Goal: Transaction & Acquisition: Download file/media

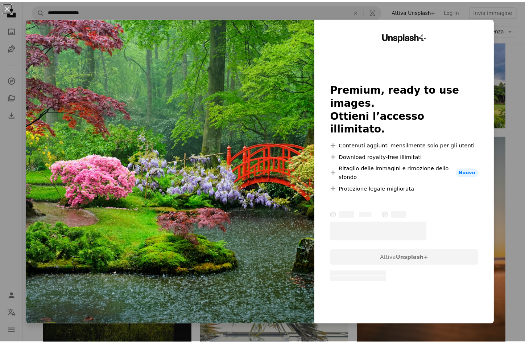
scroll to position [1707, 0]
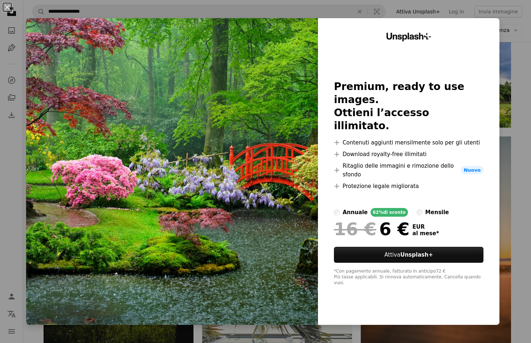
click at [506, 71] on div "An X shape Unsplash+ Premium, ready to use images. Ottieni l’accesso illimitato…" at bounding box center [265, 171] width 531 height 343
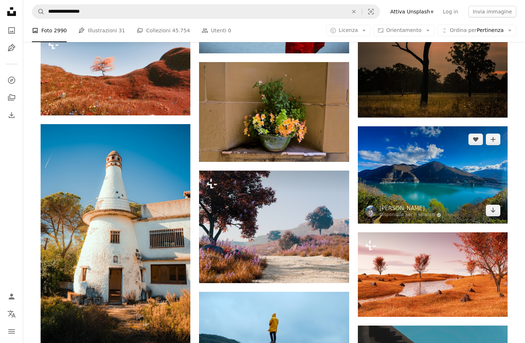
scroll to position [2178, 0]
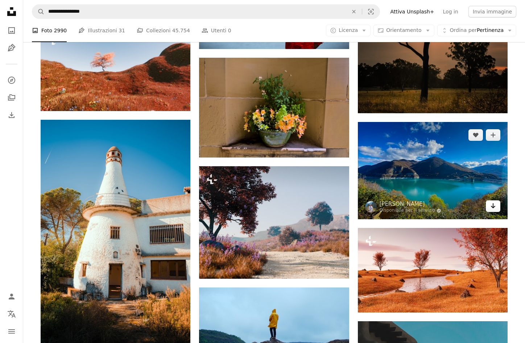
click at [489, 207] on link "Arrow pointing down" at bounding box center [493, 206] width 15 height 12
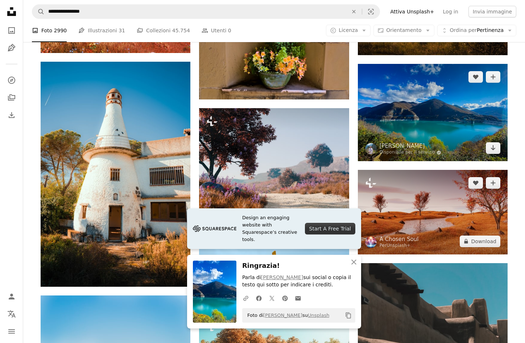
scroll to position [2251, 0]
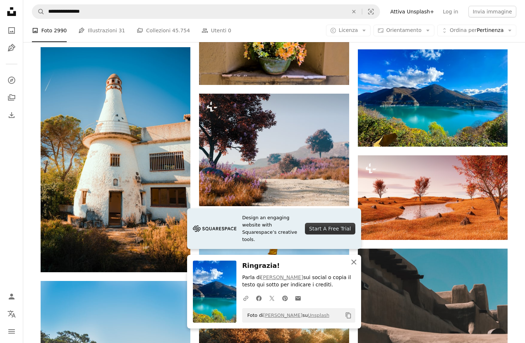
click at [356, 260] on icon "button" at bounding box center [354, 261] width 5 height 5
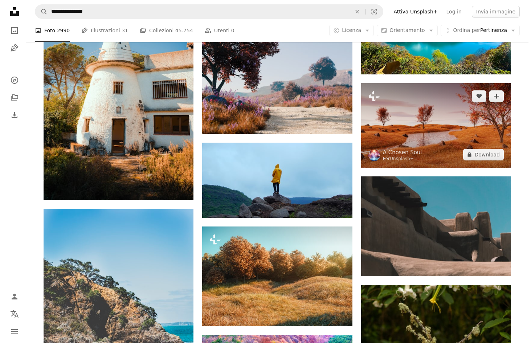
scroll to position [2287, 0]
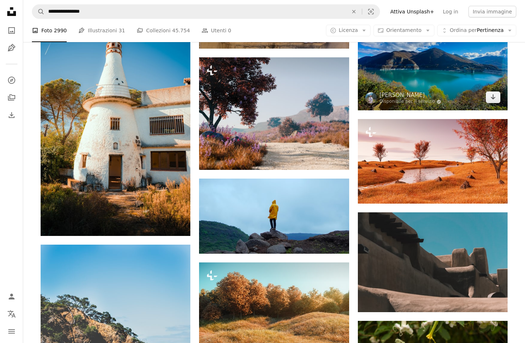
click at [436, 86] on img at bounding box center [433, 61] width 150 height 97
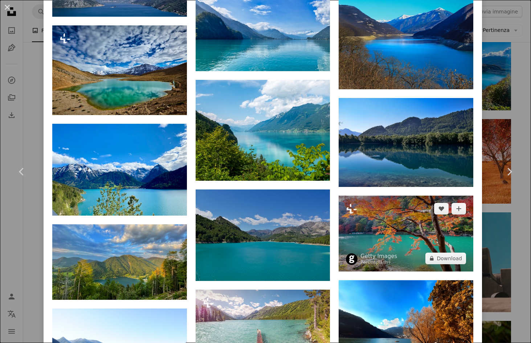
scroll to position [1161, 0]
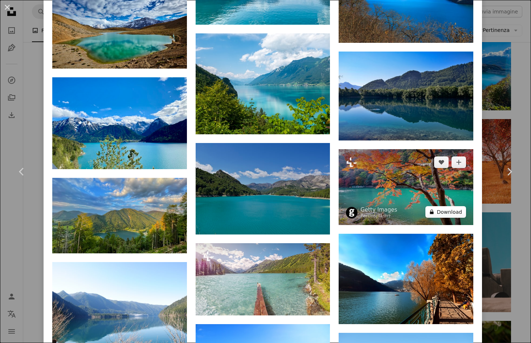
click at [444, 206] on button "A lock Download" at bounding box center [445, 212] width 41 height 12
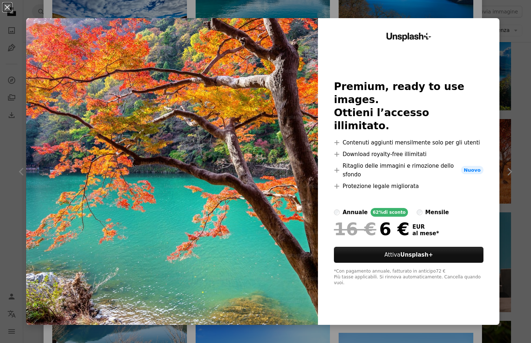
click at [413, 9] on div "An X shape Unsplash+ Premium, ready to use images. Ottieni l’accesso illimitato…" at bounding box center [265, 171] width 531 height 343
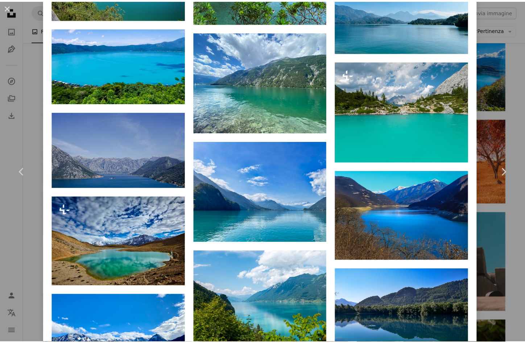
scroll to position [653, 0]
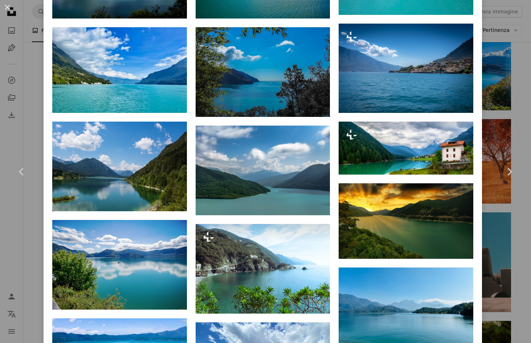
click at [504, 65] on div "An X shape Chevron left Chevron right [PERSON_NAME] Disponibile per il servizio…" at bounding box center [265, 171] width 531 height 343
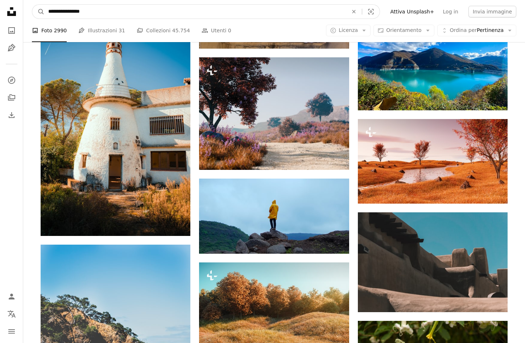
click at [86, 10] on input "**********" at bounding box center [195, 12] width 301 height 14
type input "**********"
click button "A magnifying glass" at bounding box center [38, 12] width 12 height 14
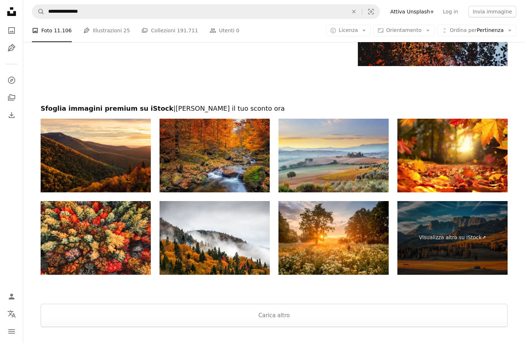
scroll to position [1342, 0]
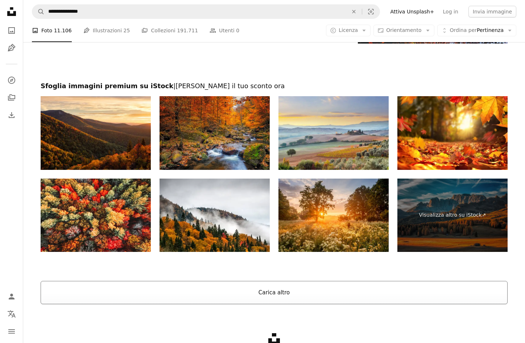
click at [289, 290] on button "Carica altro" at bounding box center [274, 292] width 467 height 23
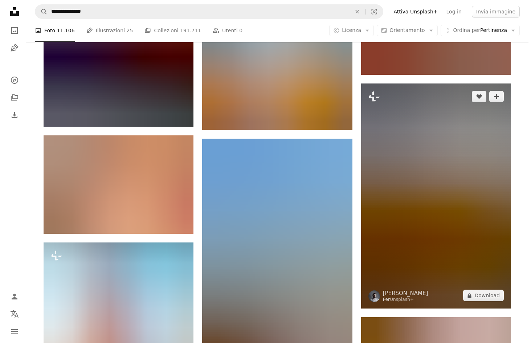
scroll to position [9578, 0]
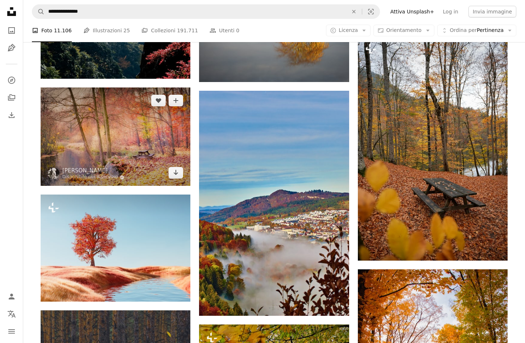
click at [126, 140] on img at bounding box center [116, 136] width 150 height 98
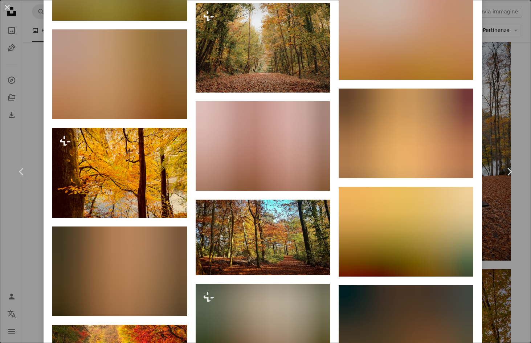
scroll to position [1560, 0]
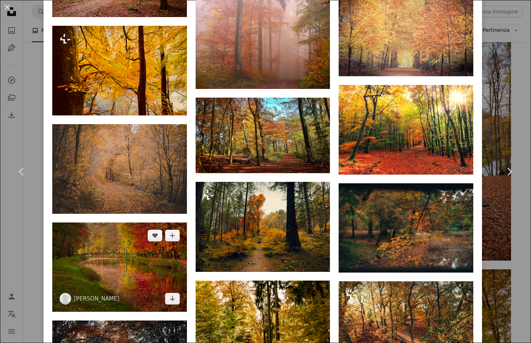
click at [148, 235] on img at bounding box center [119, 266] width 135 height 89
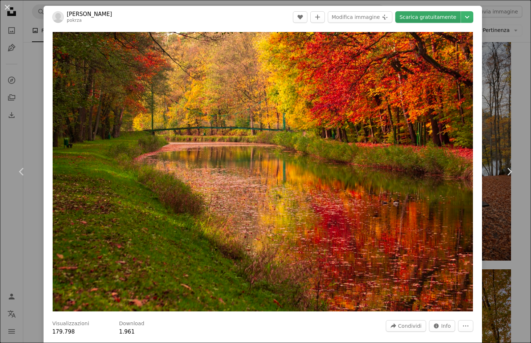
click at [446, 20] on link "Scarica gratuitamente" at bounding box center [427, 17] width 65 height 12
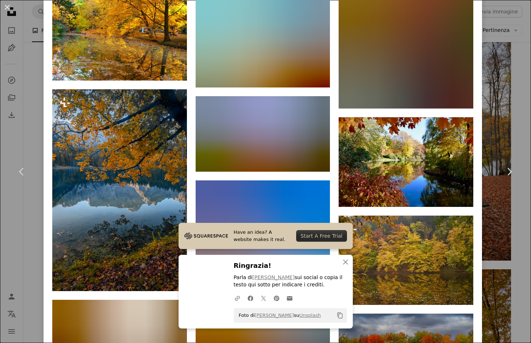
scroll to position [871, 0]
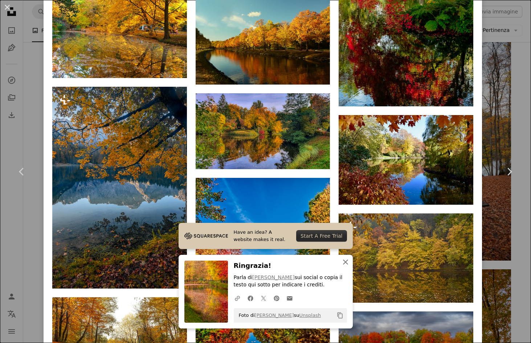
drag, startPoint x: 340, startPoint y: 260, endPoint x: 351, endPoint y: 254, distance: 12.5
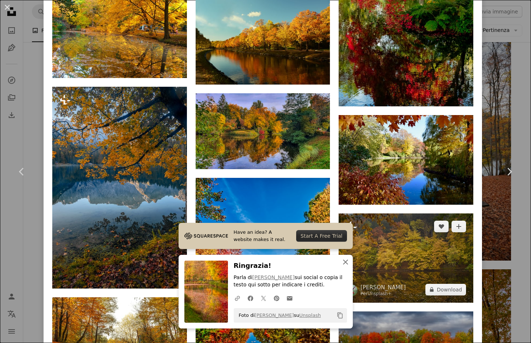
click at [341, 260] on icon "An X shape" at bounding box center [345, 262] width 9 height 9
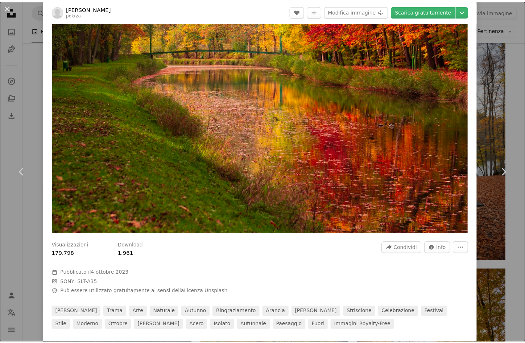
scroll to position [0, 0]
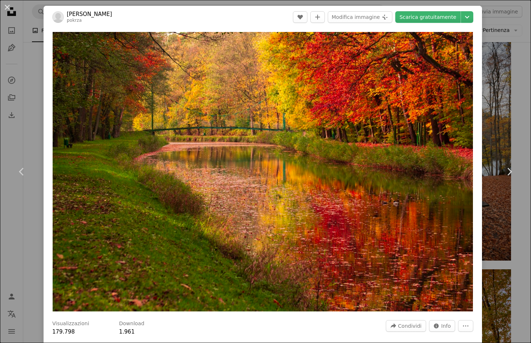
click at [12, 25] on div "An X shape Chevron left Chevron right [PERSON_NAME] pokrza A heart A plus sign …" at bounding box center [265, 171] width 531 height 343
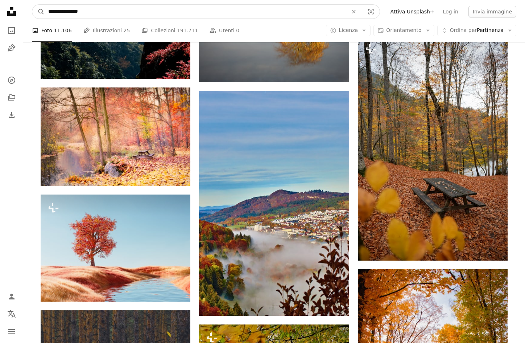
click at [85, 10] on input "**********" at bounding box center [195, 12] width 301 height 14
drag, startPoint x: 34, startPoint y: 11, endPoint x: 24, endPoint y: 11, distance: 9.8
click at [24, 11] on nav "**********" at bounding box center [274, 11] width 502 height 23
type input "**********"
click at [32, 5] on button "A magnifying glass" at bounding box center [38, 12] width 12 height 14
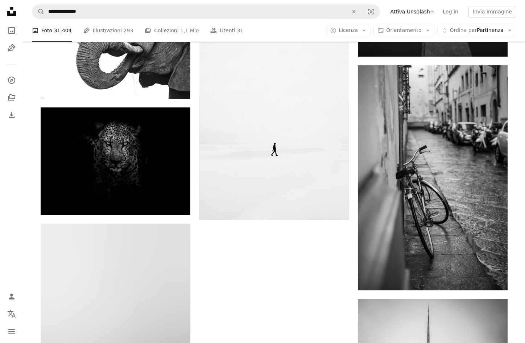
scroll to position [1016, 0]
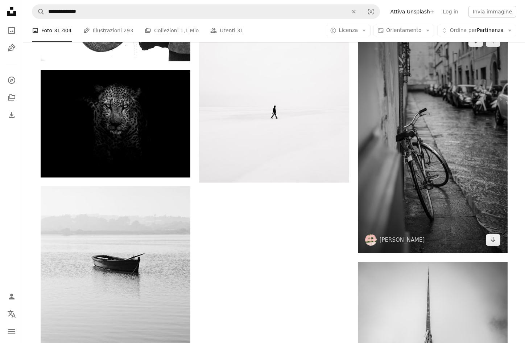
click at [435, 134] on img at bounding box center [433, 140] width 150 height 225
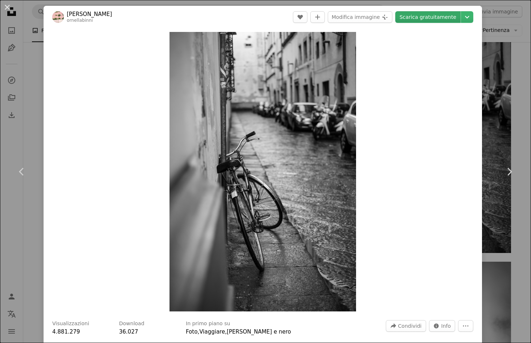
click at [423, 13] on link "Scarica gratuitamente" at bounding box center [427, 17] width 65 height 12
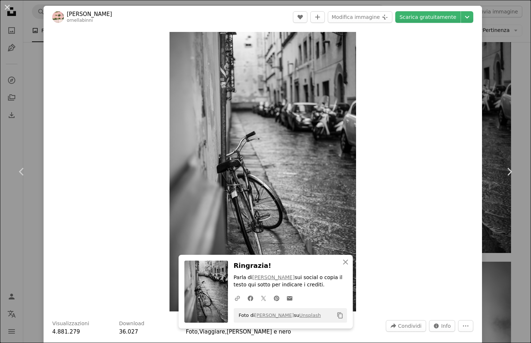
click at [500, 104] on div "An X shape Chevron left Chevron right An X shape Chiudi Ringrazia! Parla di [PE…" at bounding box center [265, 171] width 531 height 343
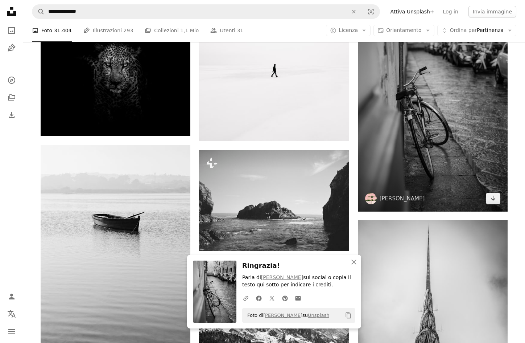
scroll to position [1161, 0]
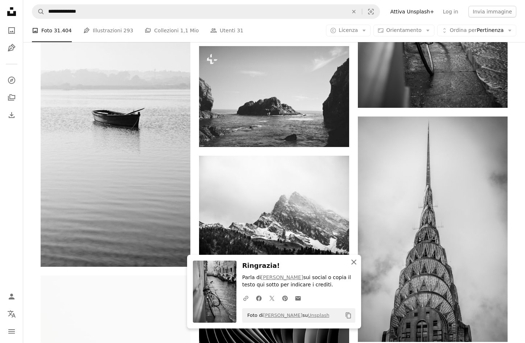
click at [355, 260] on icon "An X shape" at bounding box center [354, 262] width 9 height 9
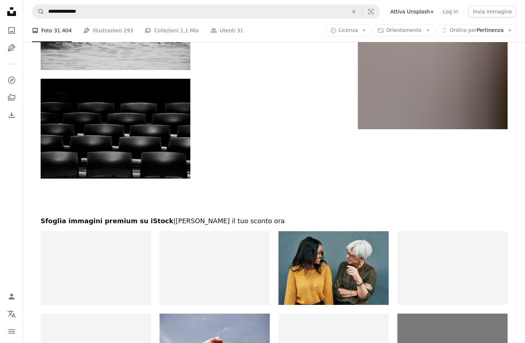
scroll to position [2358, 0]
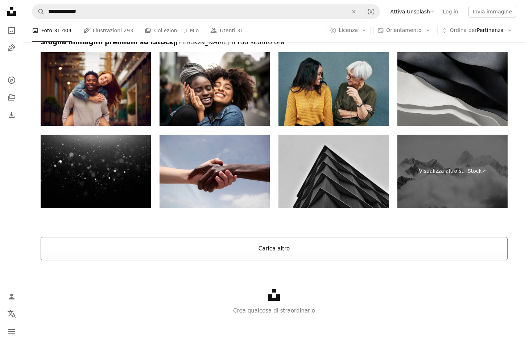
click at [277, 249] on button "Carica altro" at bounding box center [274, 248] width 467 height 23
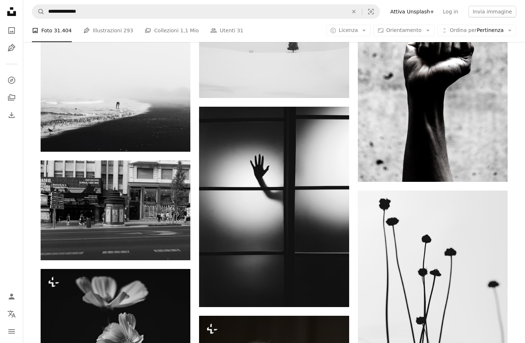
scroll to position [3114, 0]
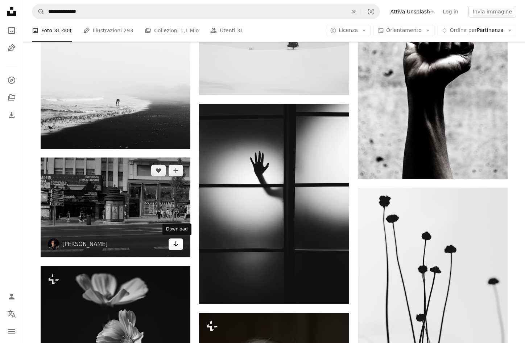
click at [174, 245] on icon "Arrow pointing down" at bounding box center [176, 243] width 6 height 9
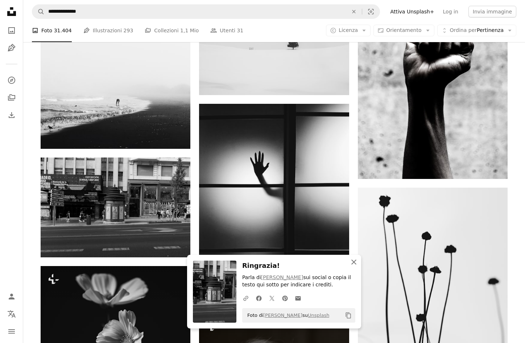
click at [356, 260] on icon "An X shape" at bounding box center [354, 262] width 9 height 9
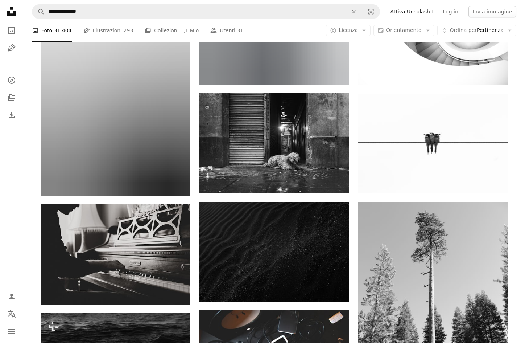
scroll to position [4130, 0]
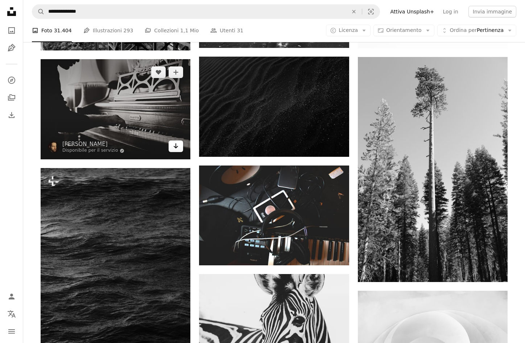
click at [174, 148] on icon "Arrow pointing down" at bounding box center [176, 145] width 6 height 9
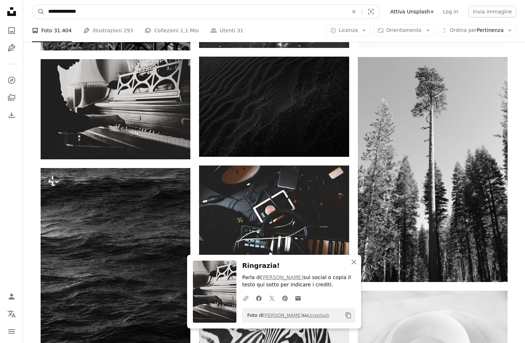
drag, startPoint x: 88, startPoint y: 12, endPoint x: -50, endPoint y: 12, distance: 137.5
type input "**********"
click button "A magnifying glass" at bounding box center [38, 12] width 12 height 14
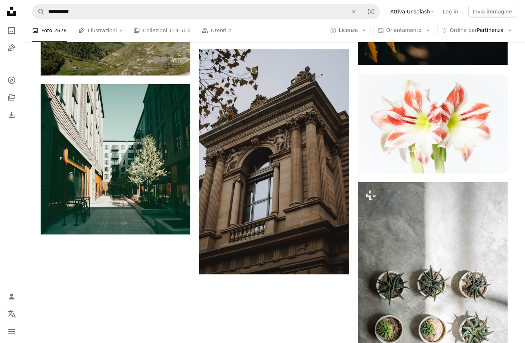
scroll to position [834, 0]
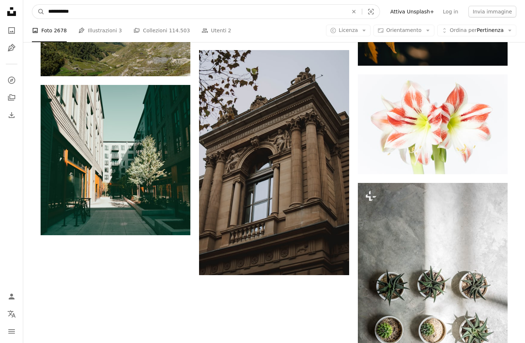
drag, startPoint x: 74, startPoint y: 12, endPoint x: 23, endPoint y: 12, distance: 50.8
click at [23, 12] on nav "**********" at bounding box center [274, 11] width 502 height 23
type input "**********"
click button "A magnifying glass" at bounding box center [38, 12] width 12 height 14
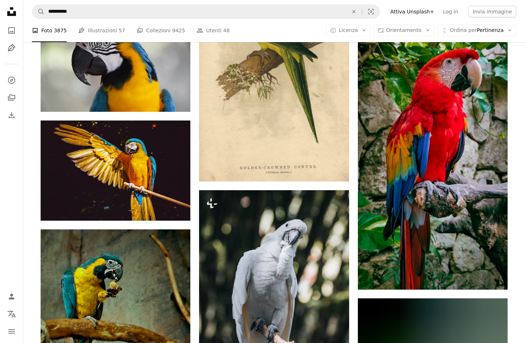
scroll to position [1125, 0]
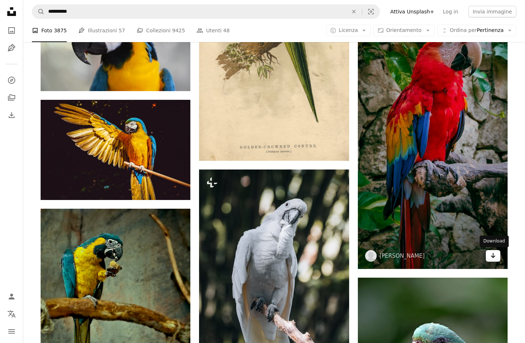
click at [496, 256] on icon "Arrow pointing down" at bounding box center [494, 255] width 6 height 9
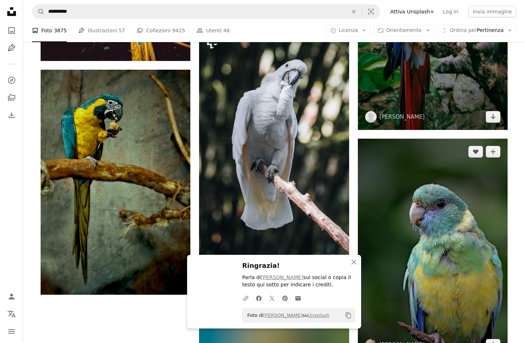
scroll to position [1270, 0]
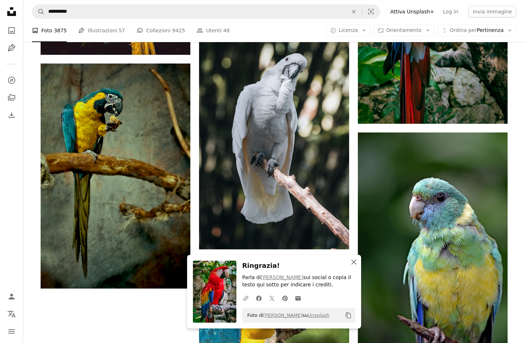
click at [356, 260] on icon "button" at bounding box center [354, 261] width 5 height 5
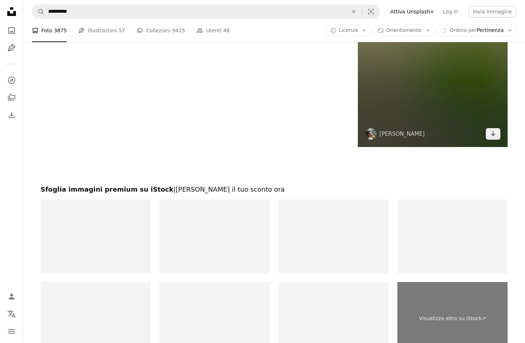
scroll to position [1705, 0]
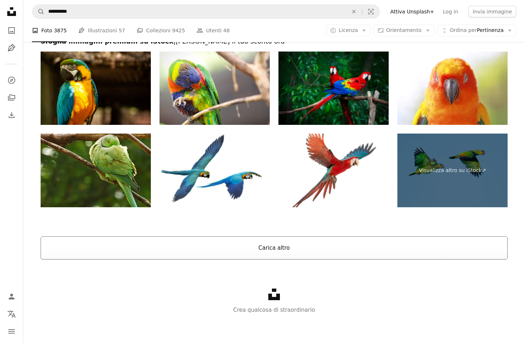
click at [271, 251] on button "Carica altro" at bounding box center [274, 247] width 467 height 23
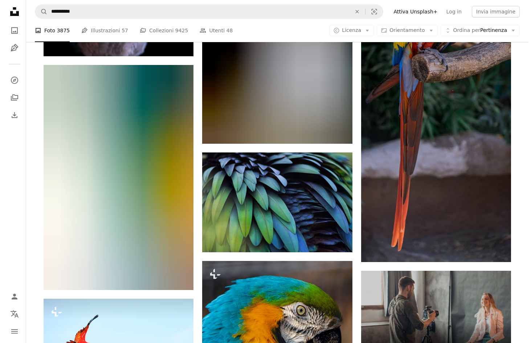
scroll to position [4026, 0]
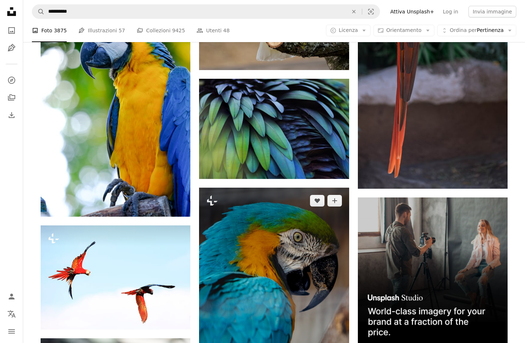
click at [295, 247] on img at bounding box center [274, 311] width 150 height 246
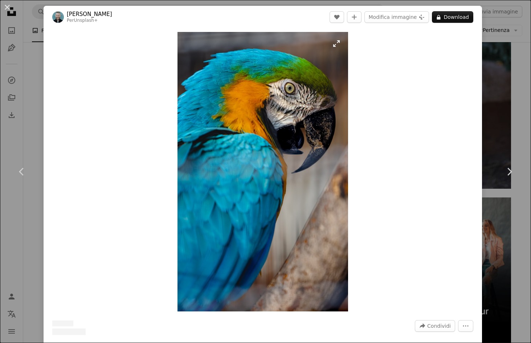
click at [280, 108] on img "Ingrandisci questa immagine" at bounding box center [262, 171] width 170 height 279
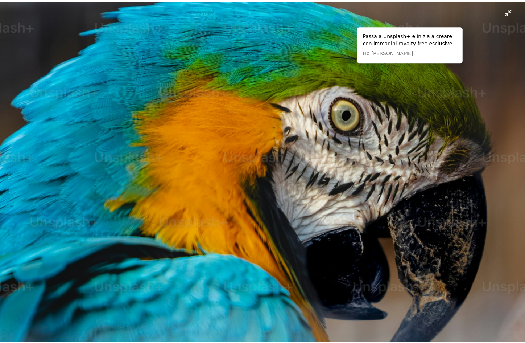
scroll to position [38, 0]
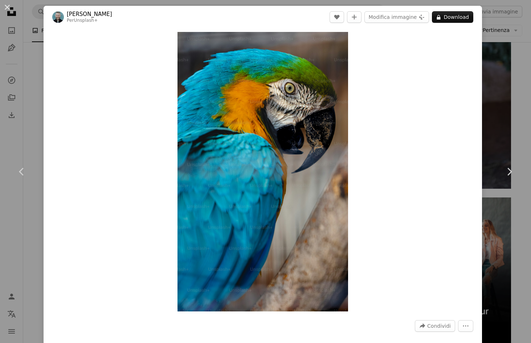
click at [494, 40] on div "An X shape Chevron left Chevron right [PERSON_NAME] Per Unsplash+ A heart A plu…" at bounding box center [265, 171] width 531 height 343
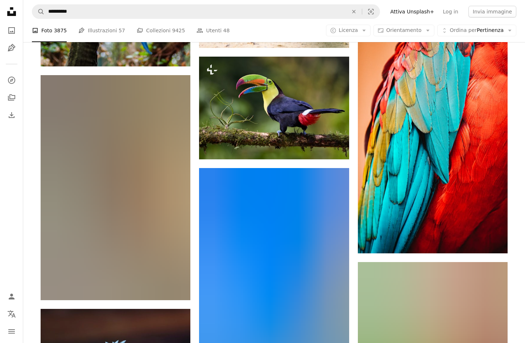
scroll to position [4715, 0]
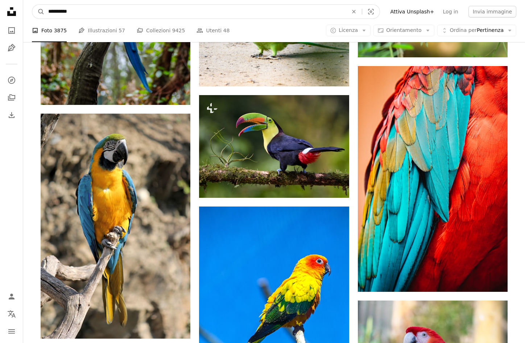
drag, startPoint x: 4, startPoint y: 14, endPoint x: 0, endPoint y: 14, distance: 4.0
type input "******"
click button "A magnifying glass" at bounding box center [38, 12] width 12 height 14
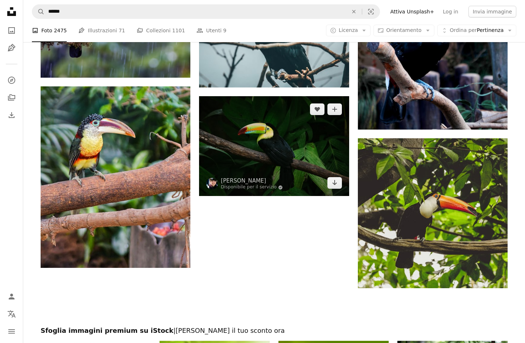
scroll to position [928, 0]
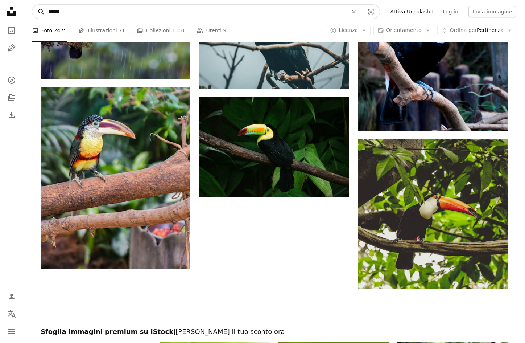
drag, startPoint x: 69, startPoint y: 16, endPoint x: 38, endPoint y: 13, distance: 31.4
click at [38, 13] on form "A magnifying glass ****** An X shape Visual search" at bounding box center [206, 11] width 348 height 15
type input "**********"
click button "A magnifying glass" at bounding box center [38, 12] width 12 height 14
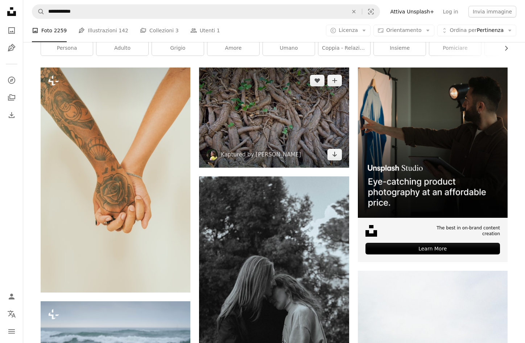
scroll to position [109, 0]
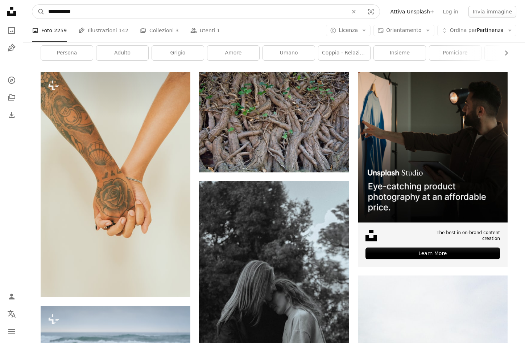
click at [112, 10] on input "**********" at bounding box center [195, 12] width 301 height 14
type input "**********"
click button "A magnifying glass" at bounding box center [38, 12] width 12 height 14
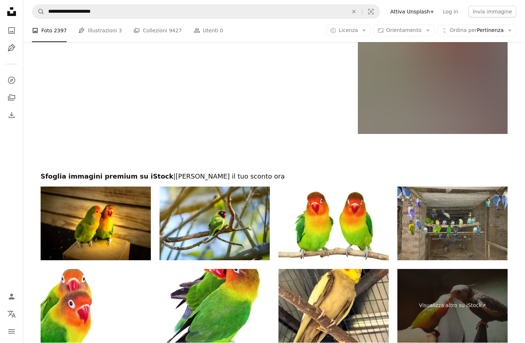
scroll to position [1705, 0]
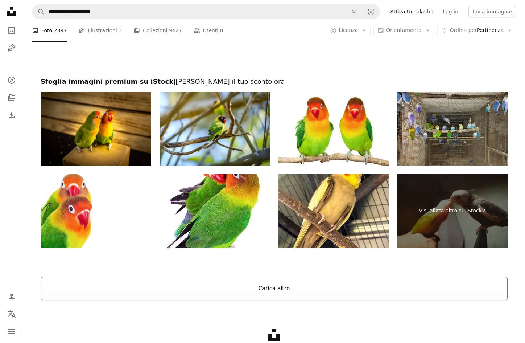
click at [280, 287] on button "Carica altro" at bounding box center [274, 288] width 467 height 23
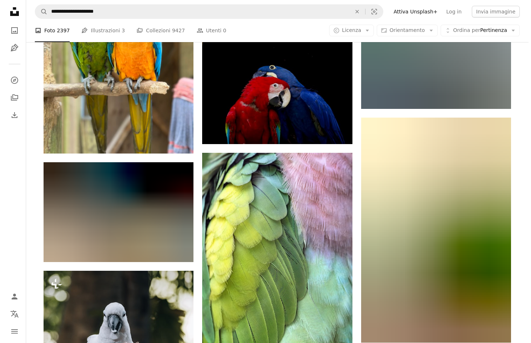
scroll to position [3193, 0]
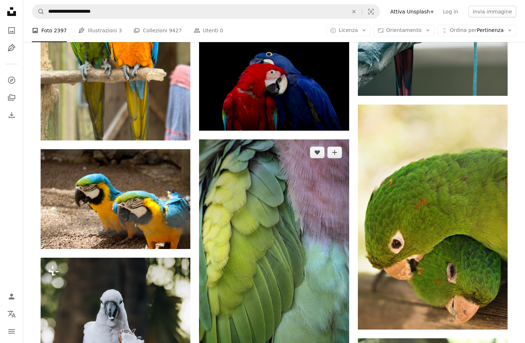
click at [250, 202] on img at bounding box center [274, 251] width 150 height 225
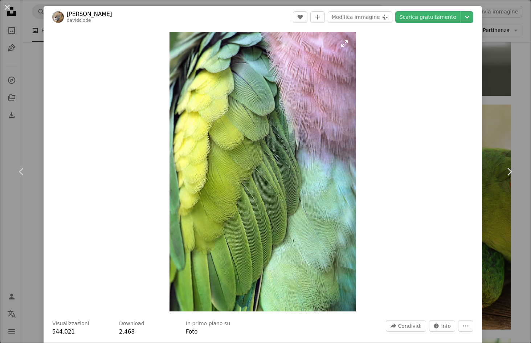
click at [223, 120] on img "Ingrandisci questa immagine" at bounding box center [262, 171] width 186 height 279
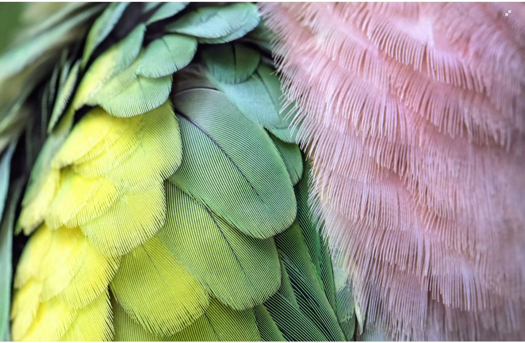
scroll to position [219, 0]
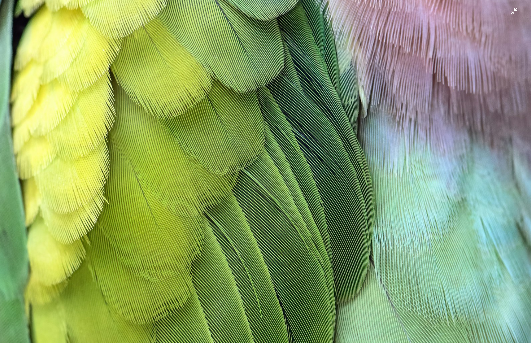
click at [508, 11] on img "Rimpicciolisci questa immagine" at bounding box center [266, 179] width 532 height 797
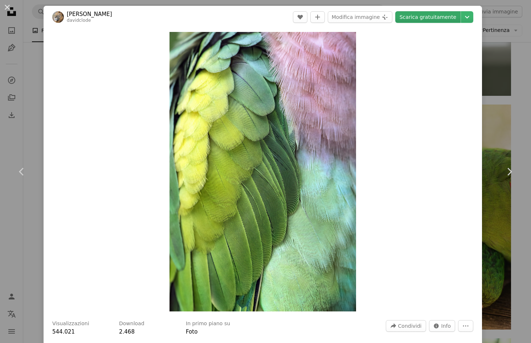
click at [435, 16] on link "Scarica gratuitamente" at bounding box center [427, 17] width 65 height 12
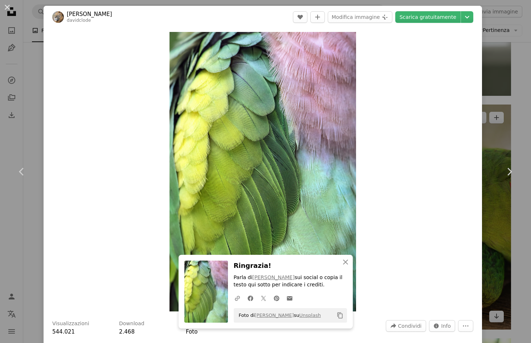
drag, startPoint x: 496, startPoint y: 51, endPoint x: 494, endPoint y: 117, distance: 65.7
click at [496, 52] on div "An X shape Chevron left Chevron right An X shape Chiudi Ringrazia! Parla di [PE…" at bounding box center [265, 171] width 531 height 343
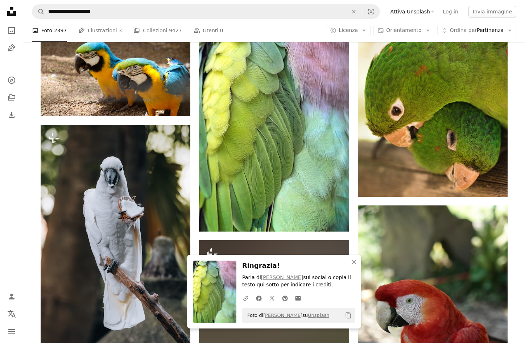
scroll to position [3374, 0]
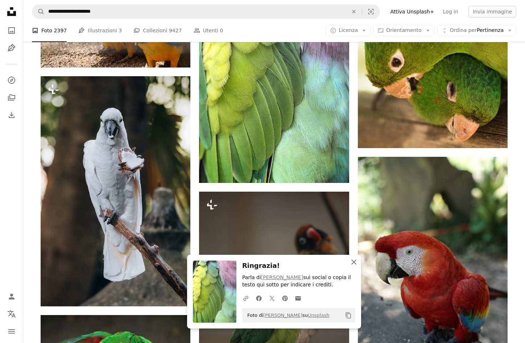
click at [356, 261] on icon "An X shape" at bounding box center [354, 262] width 9 height 9
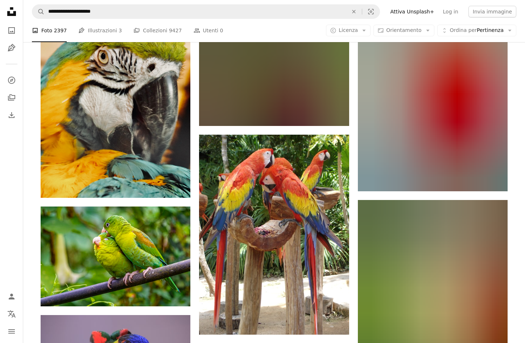
scroll to position [6966, 0]
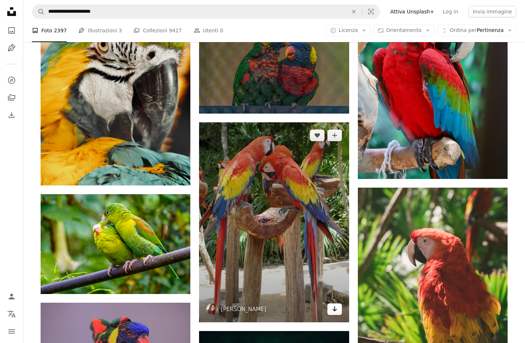
click at [335, 311] on icon "Arrow pointing down" at bounding box center [335, 308] width 6 height 9
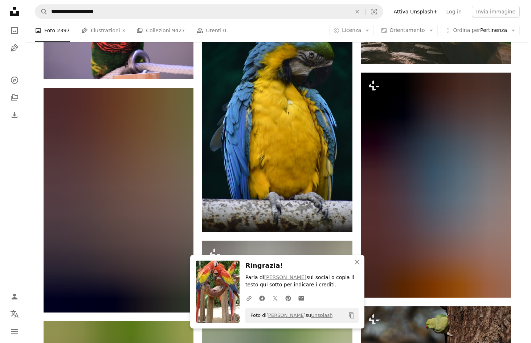
scroll to position [7293, 0]
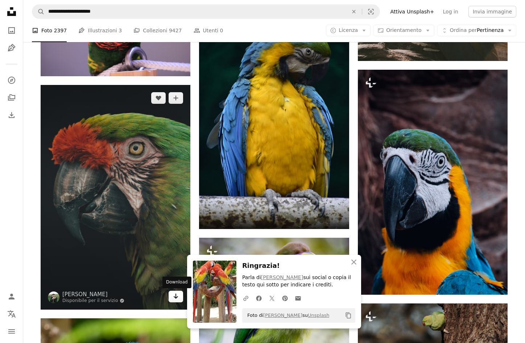
click at [175, 299] on icon "Arrow pointing down" at bounding box center [176, 296] width 6 height 9
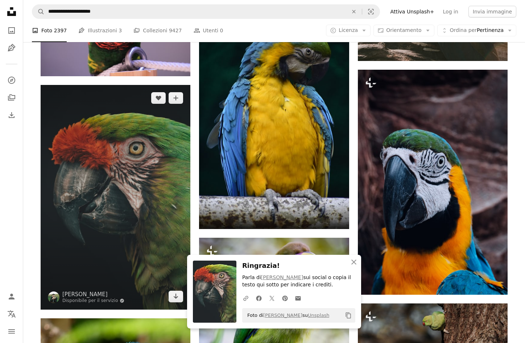
click at [144, 231] on img at bounding box center [116, 197] width 150 height 225
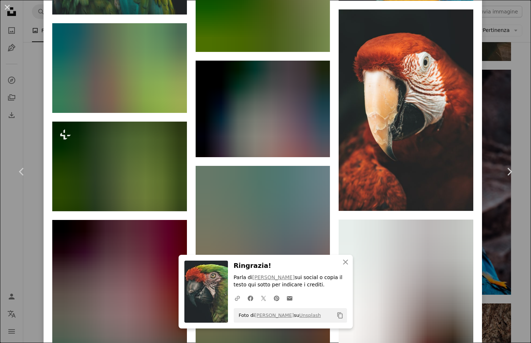
scroll to position [798, 0]
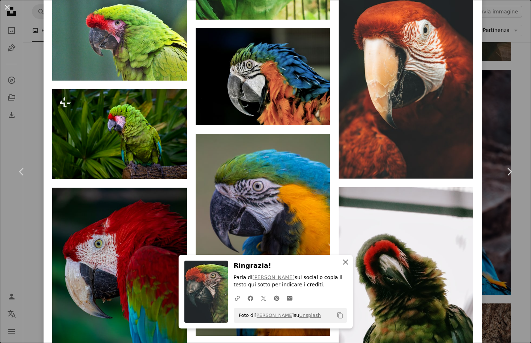
click at [344, 264] on icon "An X shape" at bounding box center [345, 262] width 9 height 9
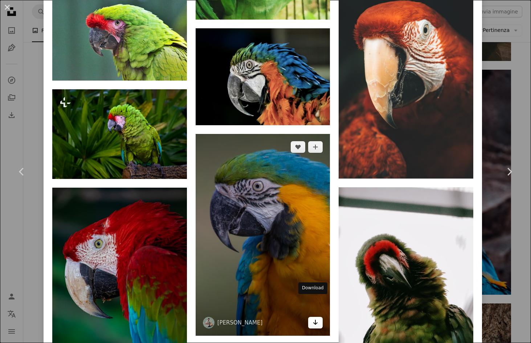
click at [315, 317] on link "Arrow pointing down" at bounding box center [315, 323] width 15 height 12
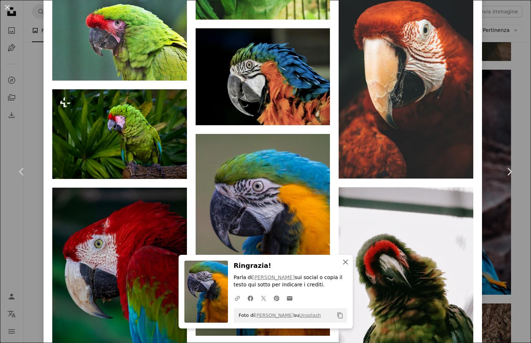
drag, startPoint x: 341, startPoint y: 264, endPoint x: 338, endPoint y: 270, distance: 7.0
click at [343, 264] on icon "button" at bounding box center [345, 261] width 5 height 5
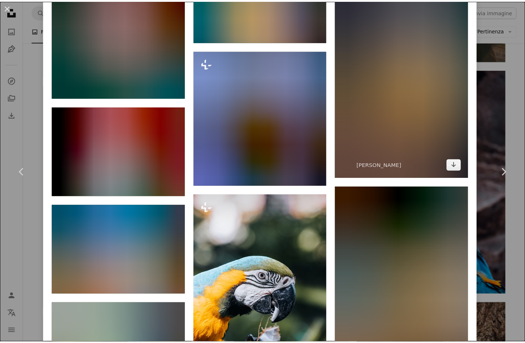
scroll to position [1923, 0]
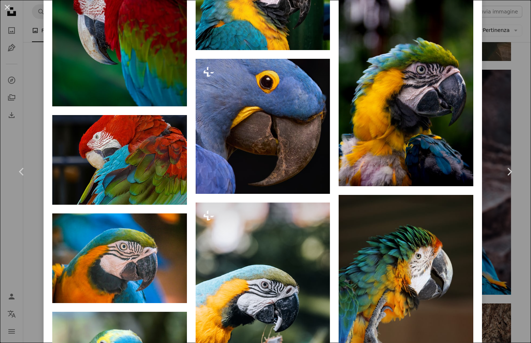
click at [513, 38] on div "An X shape Chevron left Chevron right [PERSON_NAME] Disponibile per il servizio…" at bounding box center [265, 171] width 531 height 343
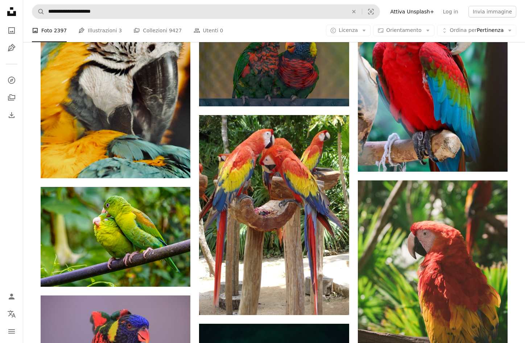
scroll to position [6966, 0]
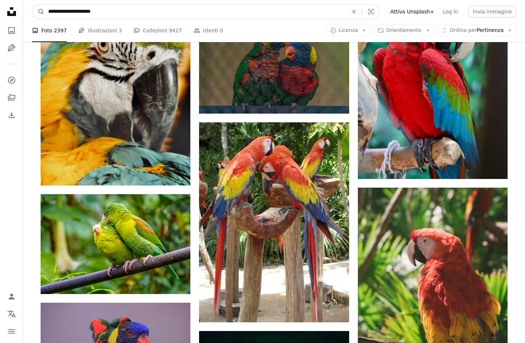
drag, startPoint x: 114, startPoint y: 9, endPoint x: -16, endPoint y: 8, distance: 129.9
type input "**********"
click button "A magnifying glass" at bounding box center [38, 12] width 12 height 14
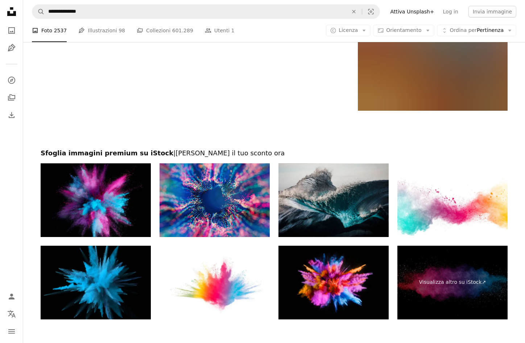
scroll to position [1345, 0]
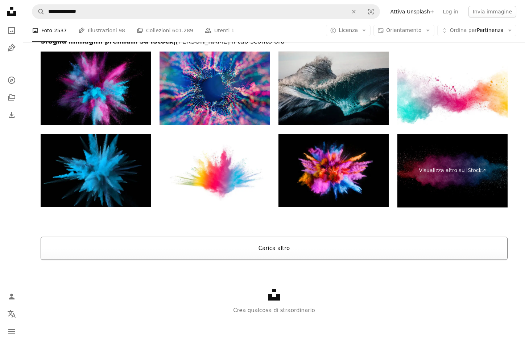
click at [275, 250] on button "Carica altro" at bounding box center [274, 248] width 467 height 23
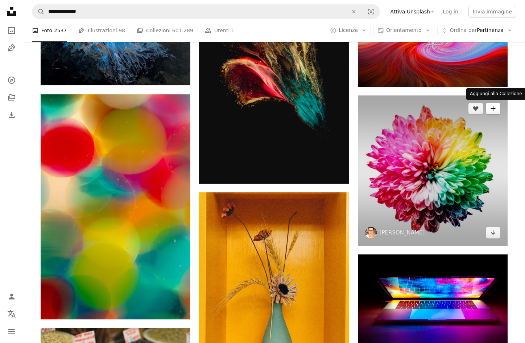
scroll to position [492, 0]
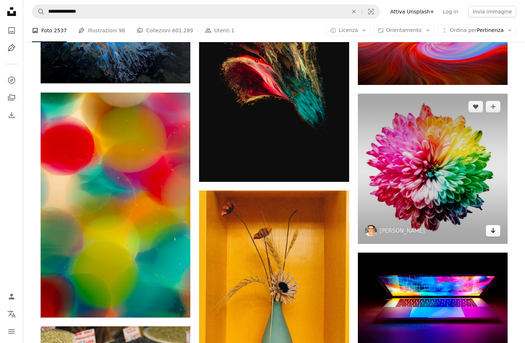
click at [495, 233] on icon "Arrow pointing down" at bounding box center [494, 230] width 6 height 9
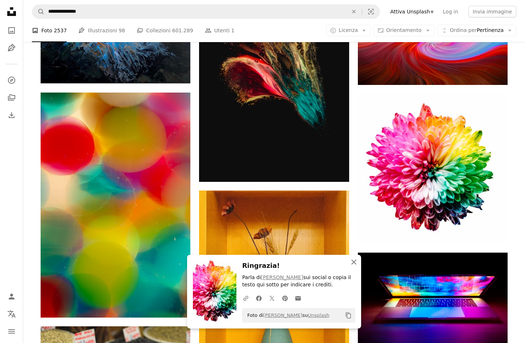
click at [358, 263] on button "An X shape Chiudi" at bounding box center [354, 262] width 15 height 15
